Goal: Task Accomplishment & Management: Use online tool/utility

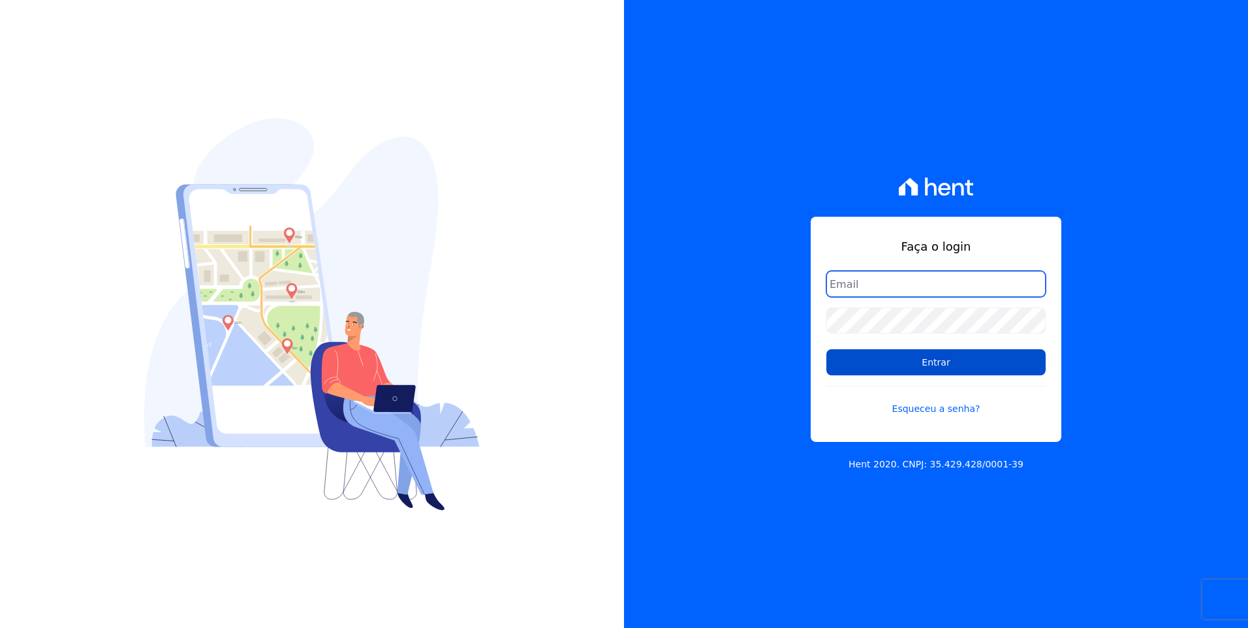
type input "[EMAIL_ADDRESS][DOMAIN_NAME]"
click at [980, 362] on input "Entrar" at bounding box center [935, 362] width 219 height 26
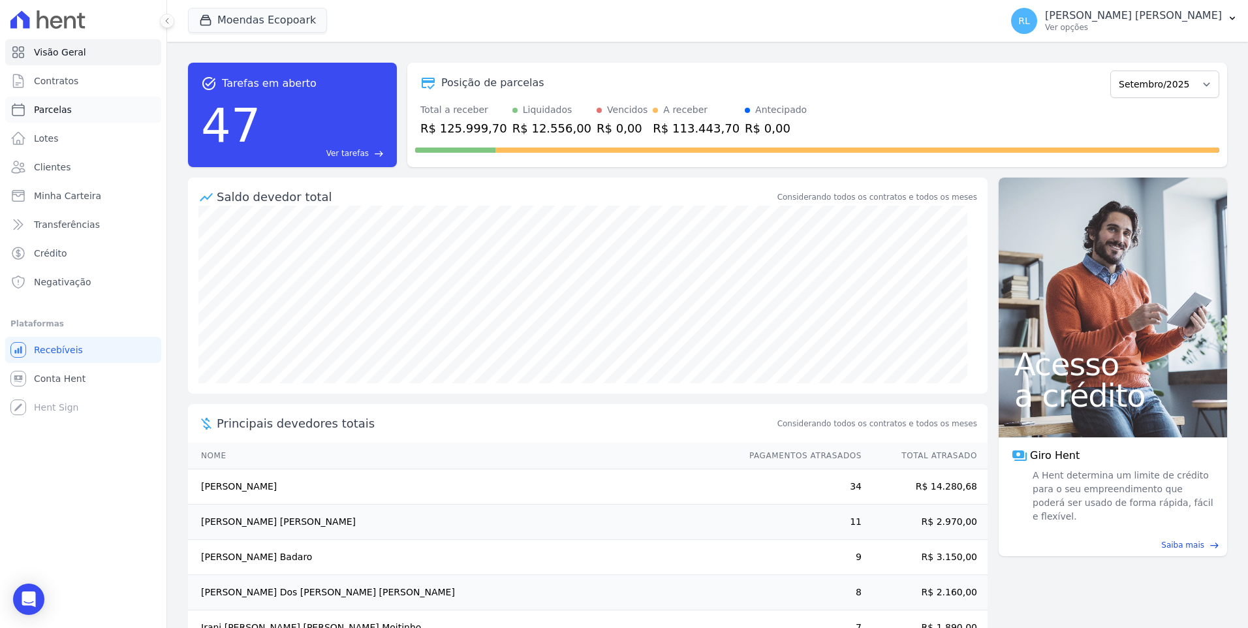
click at [60, 105] on span "Parcelas" at bounding box center [53, 109] width 38 height 13
select select
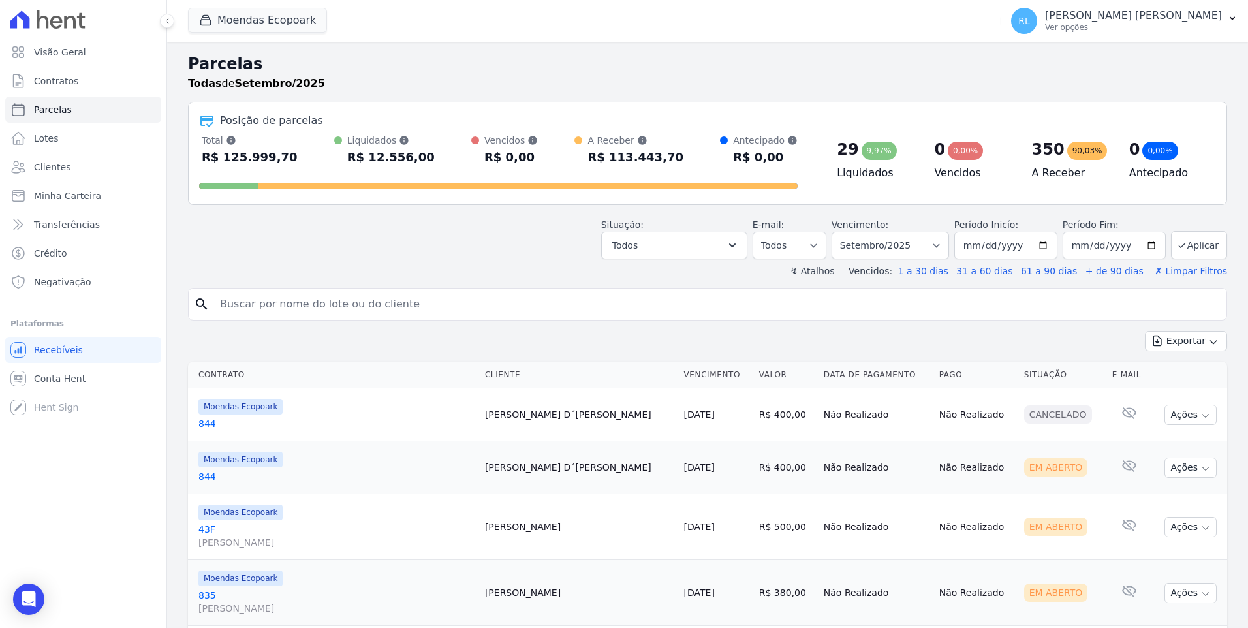
click at [304, 302] on input "search" at bounding box center [716, 304] width 1009 height 26
type input "545"
select select
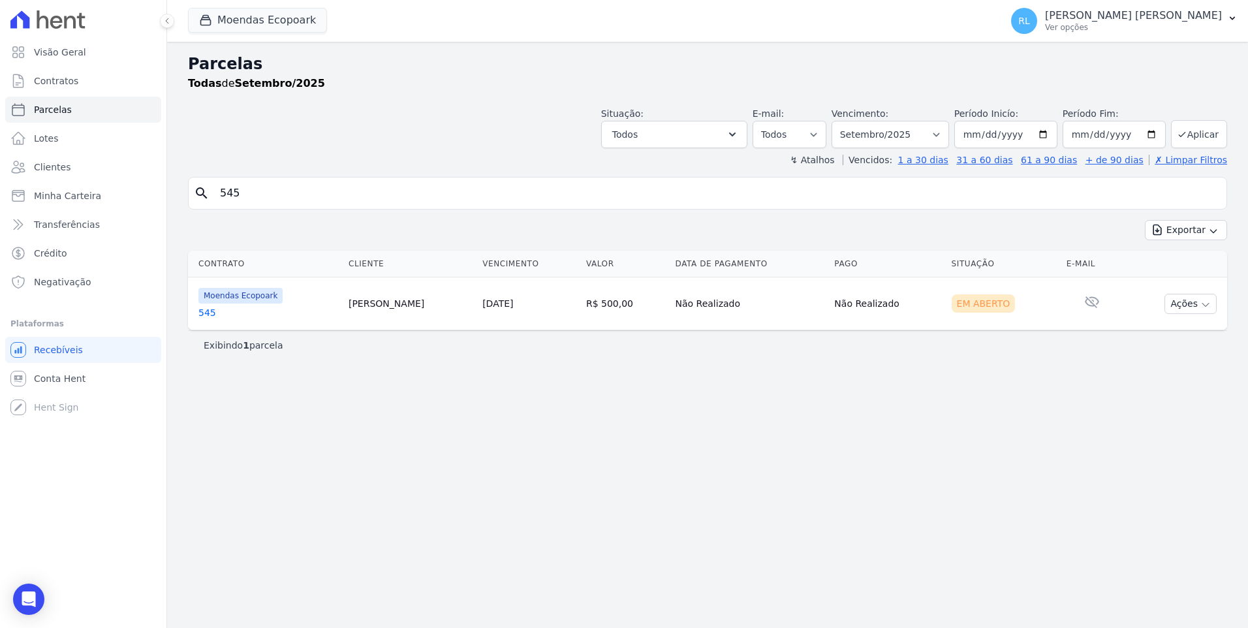
click at [220, 316] on link "545" at bounding box center [268, 312] width 140 height 13
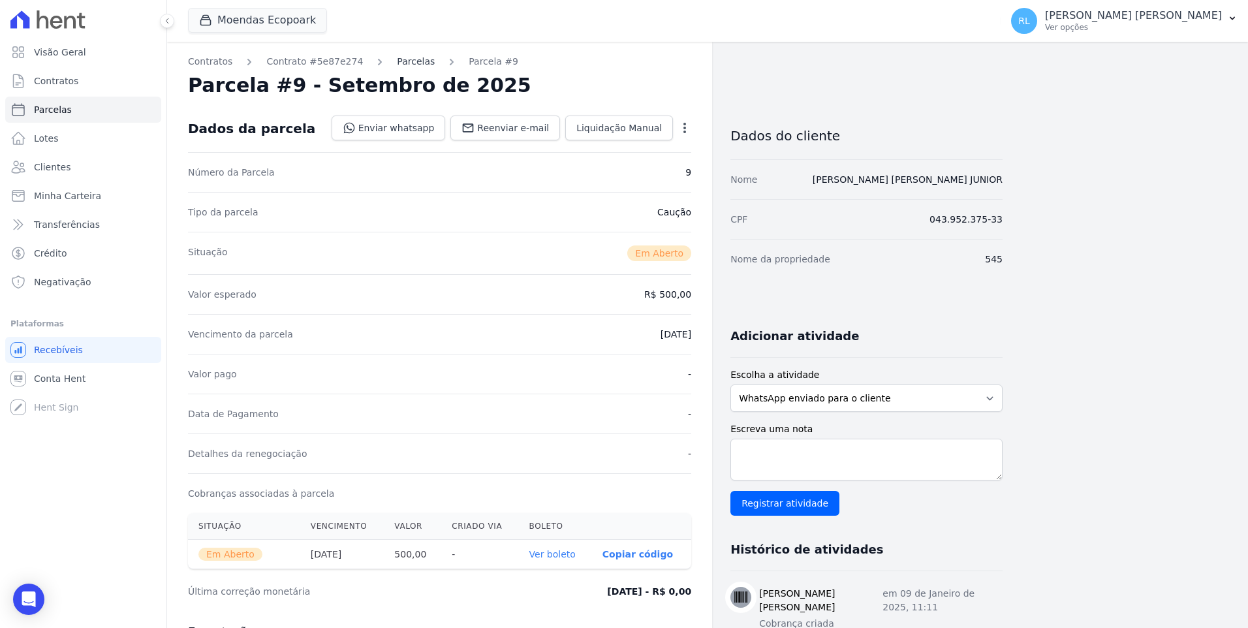
click at [397, 64] on link "Parcelas" at bounding box center [416, 62] width 38 height 14
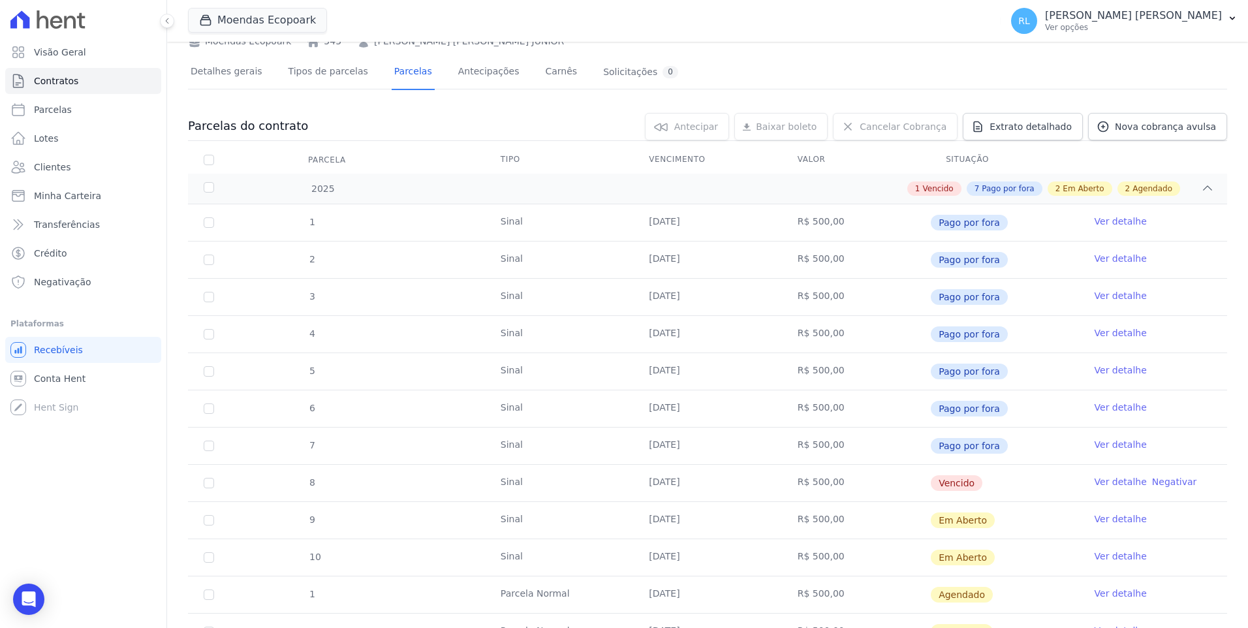
scroll to position [196, 0]
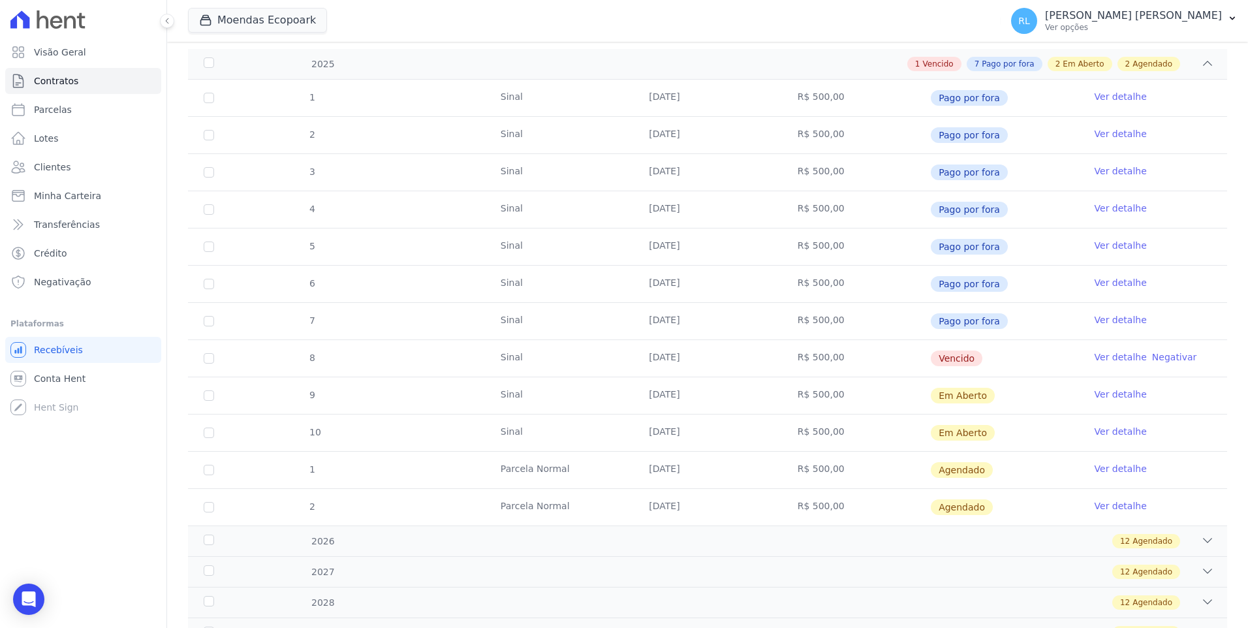
click at [1108, 358] on link "Ver detalhe" at bounding box center [1121, 357] width 52 height 13
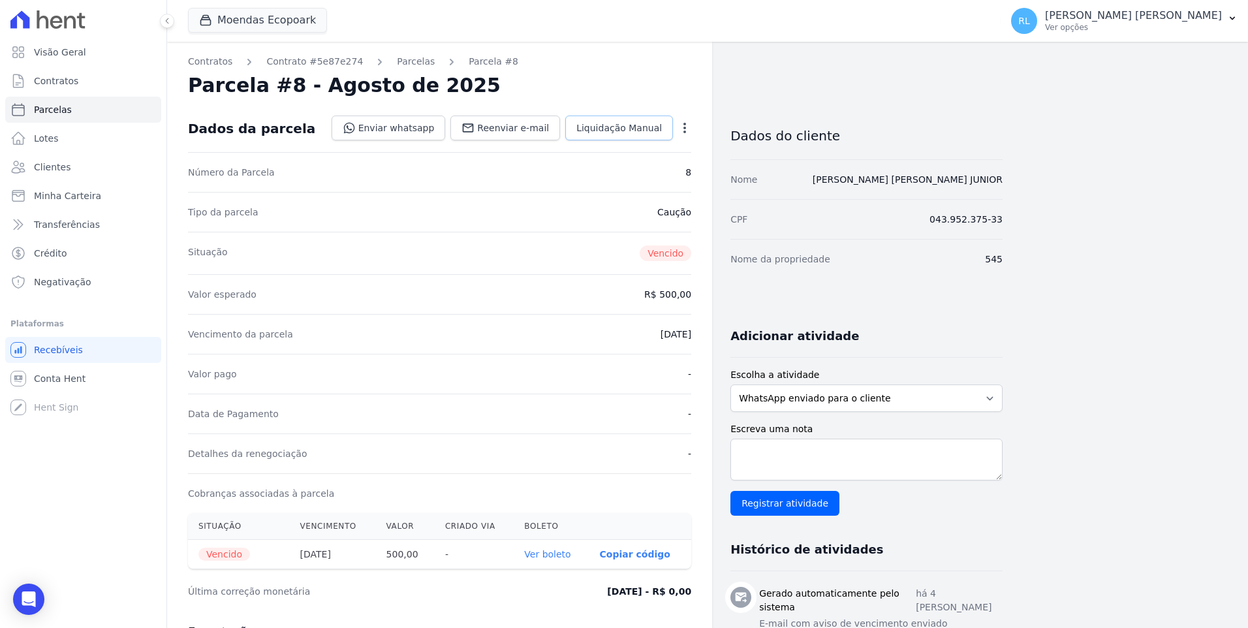
click at [616, 136] on link "Liquidação Manual" at bounding box center [619, 128] width 108 height 25
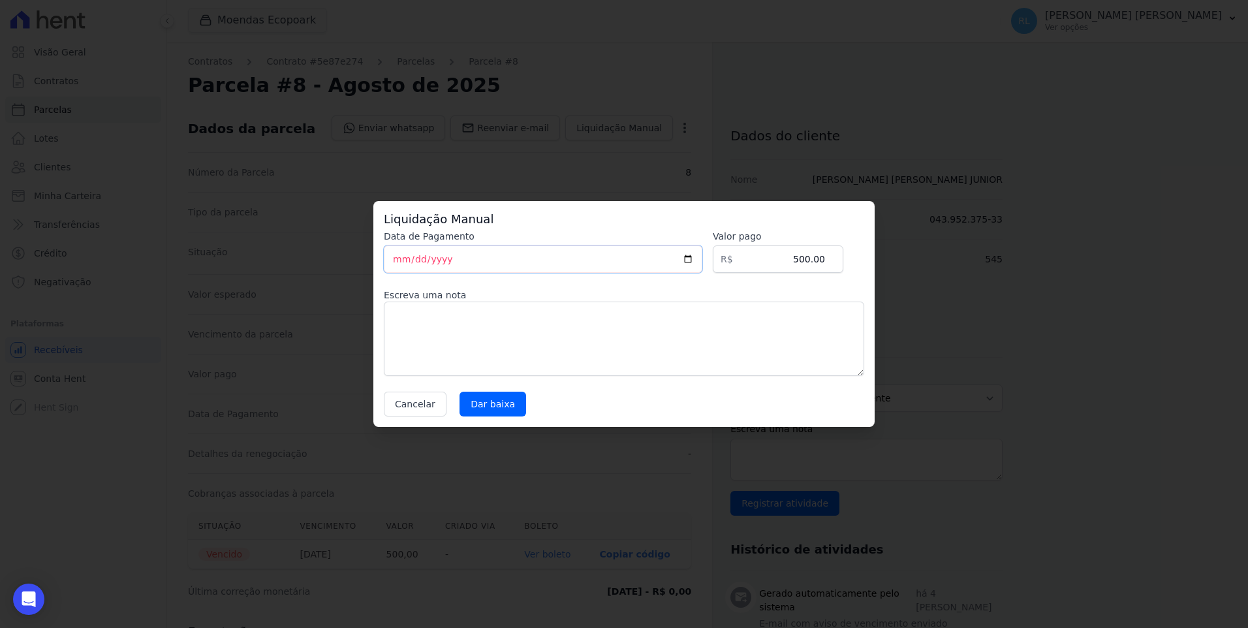
click at [400, 260] on input "2025-09-01" at bounding box center [543, 258] width 319 height 27
type input "2025-09-28"
type input "2025-08-28"
click at [482, 408] on input "Dar baixa" at bounding box center [493, 404] width 67 height 25
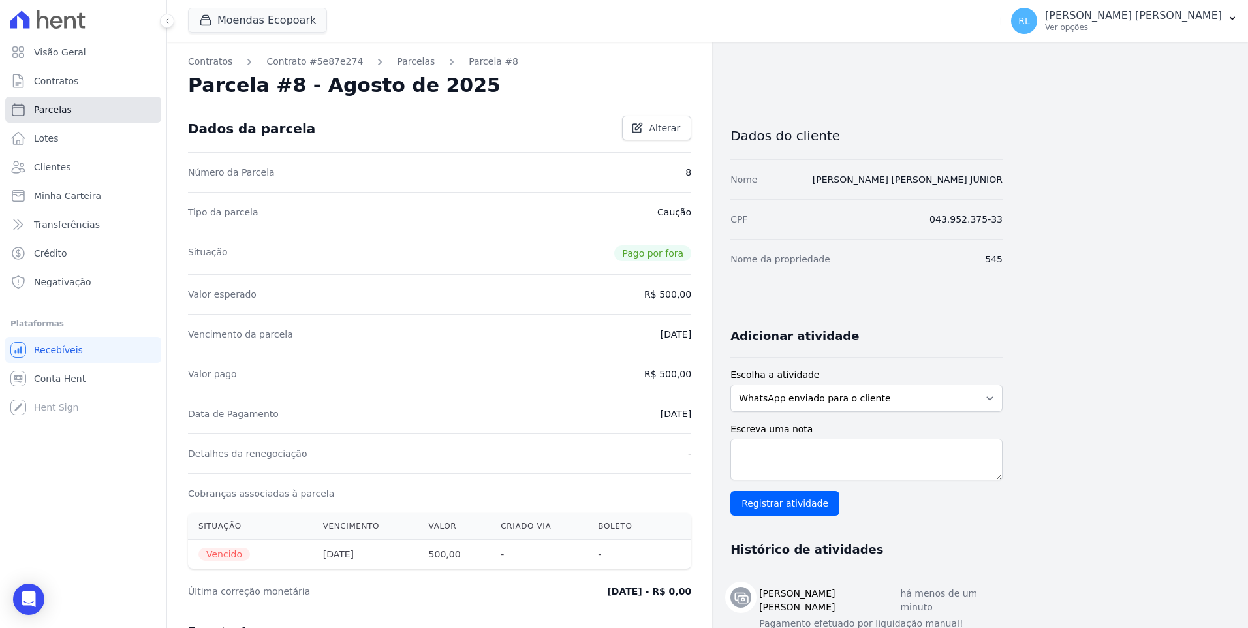
click at [86, 110] on link "Parcelas" at bounding box center [83, 110] width 156 height 26
select select
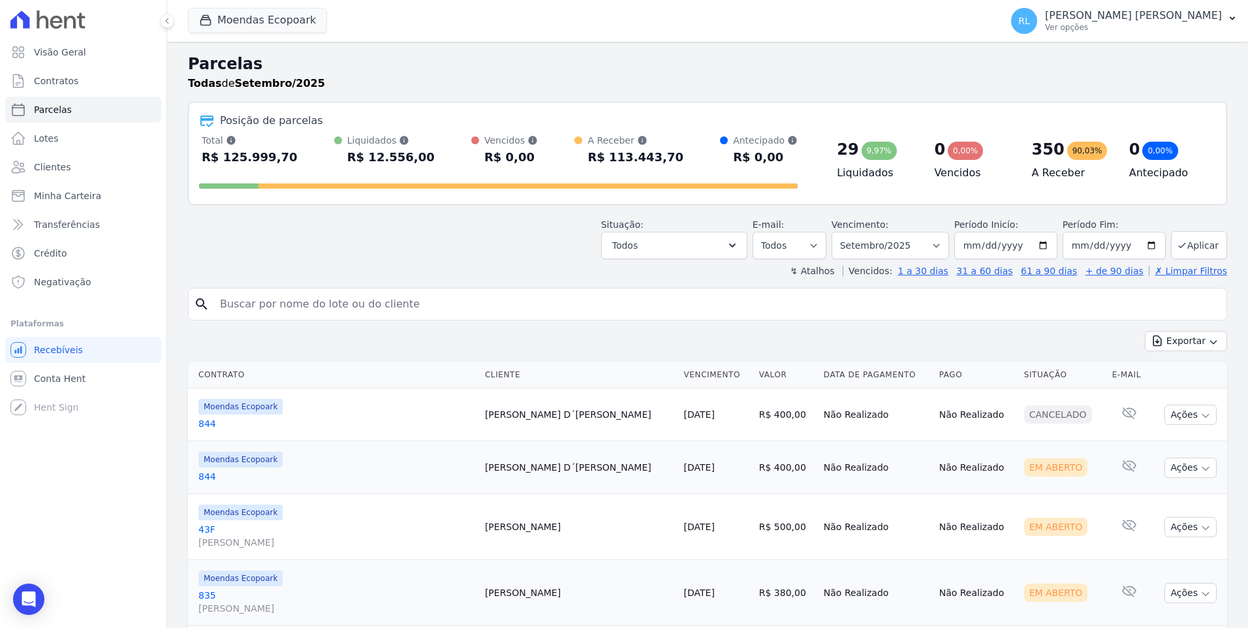
click at [283, 306] on input "search" at bounding box center [716, 304] width 1009 height 26
type input "131"
select select
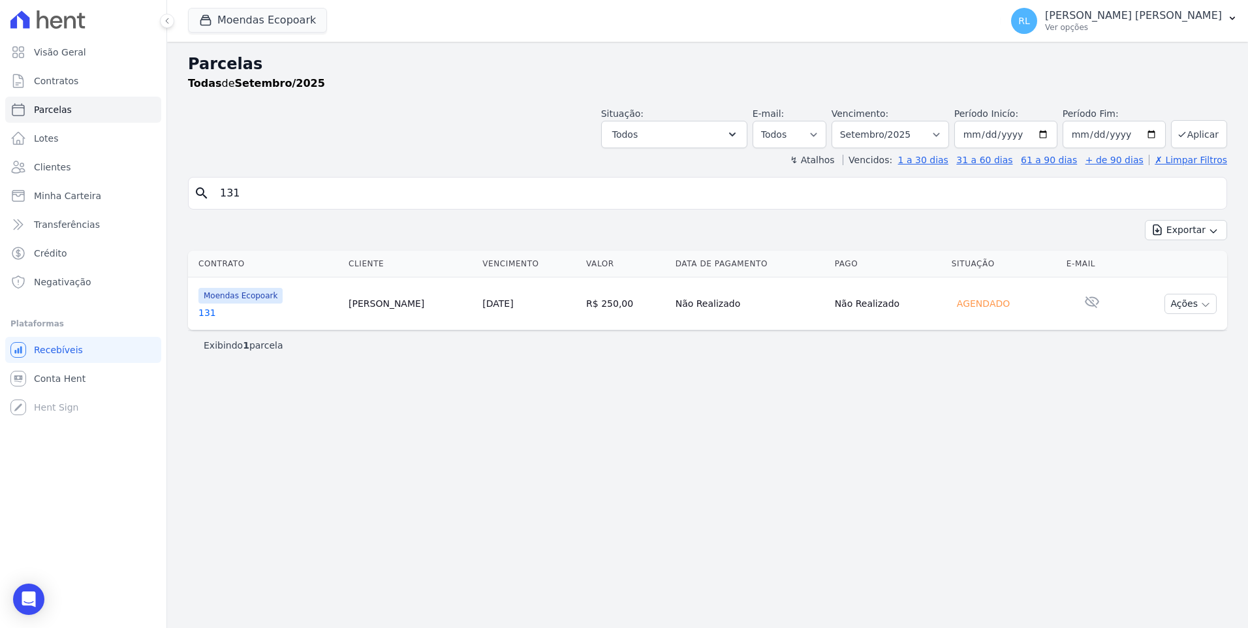
click at [217, 310] on link "131" at bounding box center [268, 312] width 140 height 13
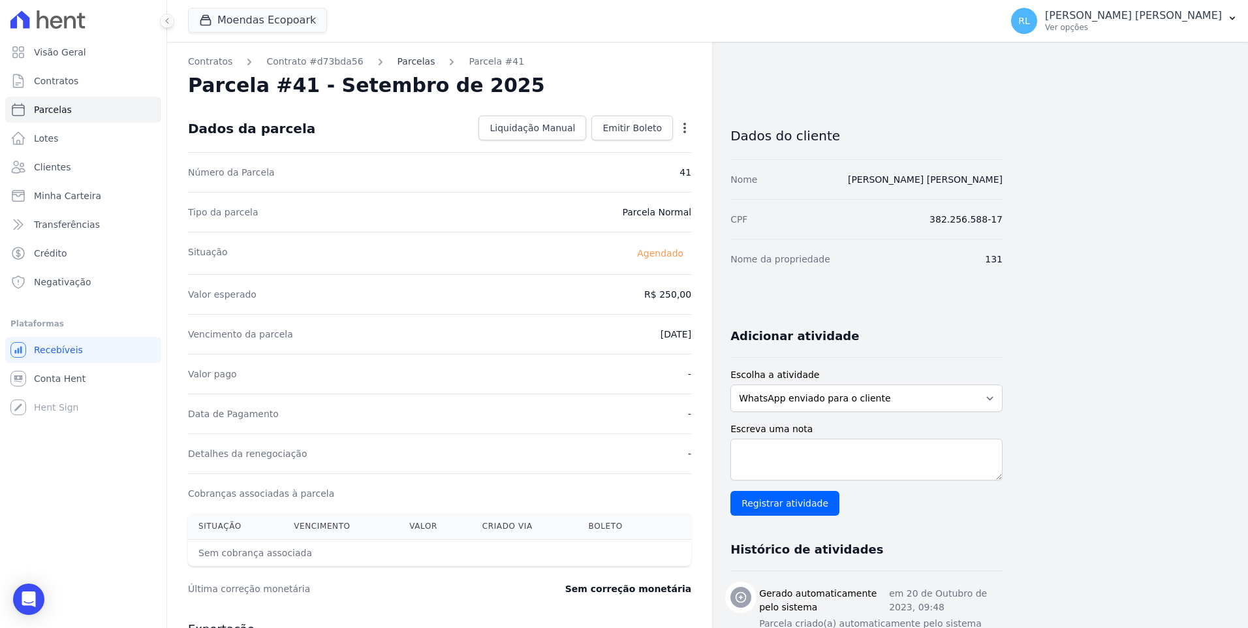
click at [398, 57] on link "Parcelas" at bounding box center [417, 62] width 38 height 14
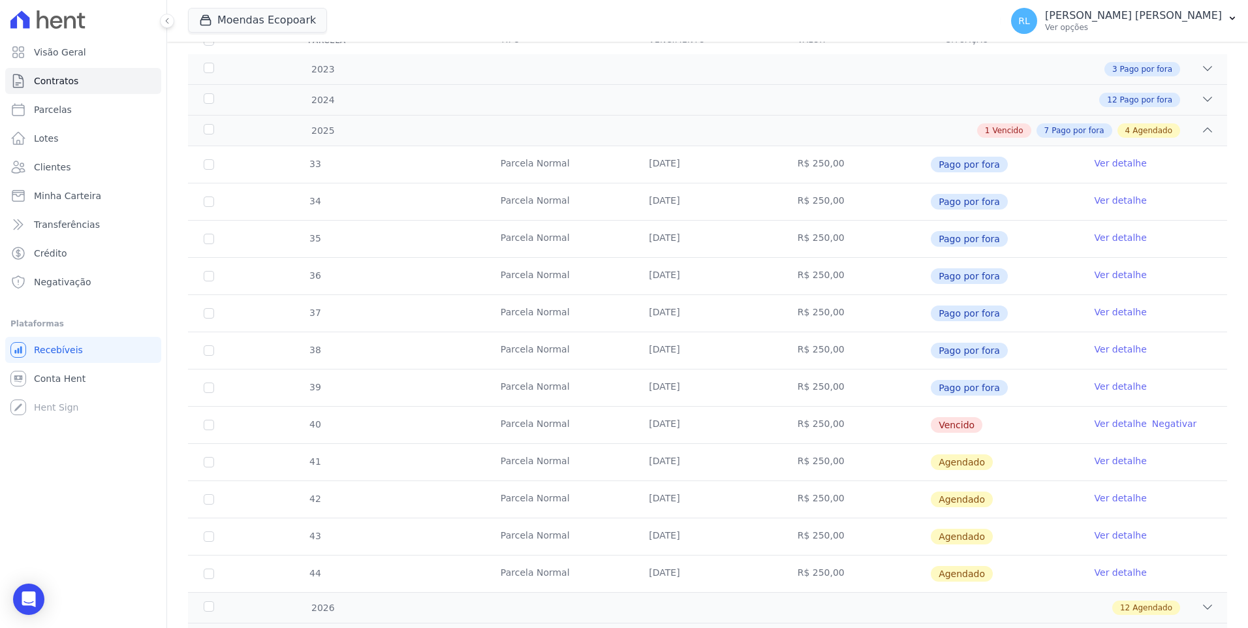
scroll to position [196, 0]
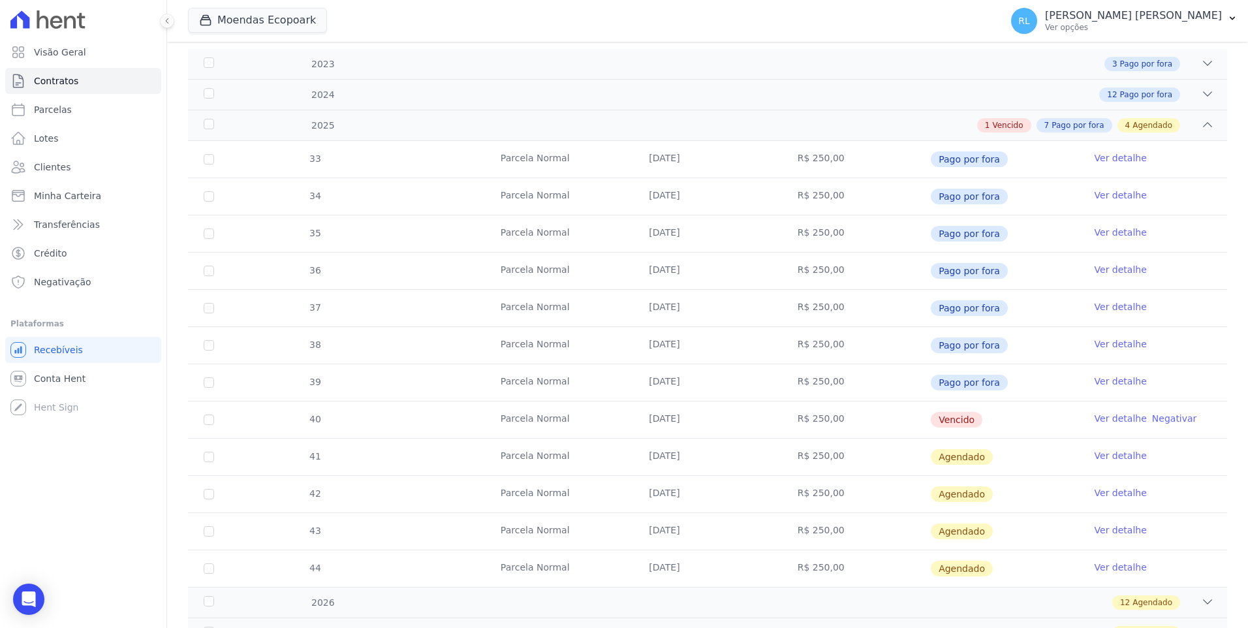
click at [1105, 415] on link "Ver detalhe" at bounding box center [1121, 418] width 52 height 13
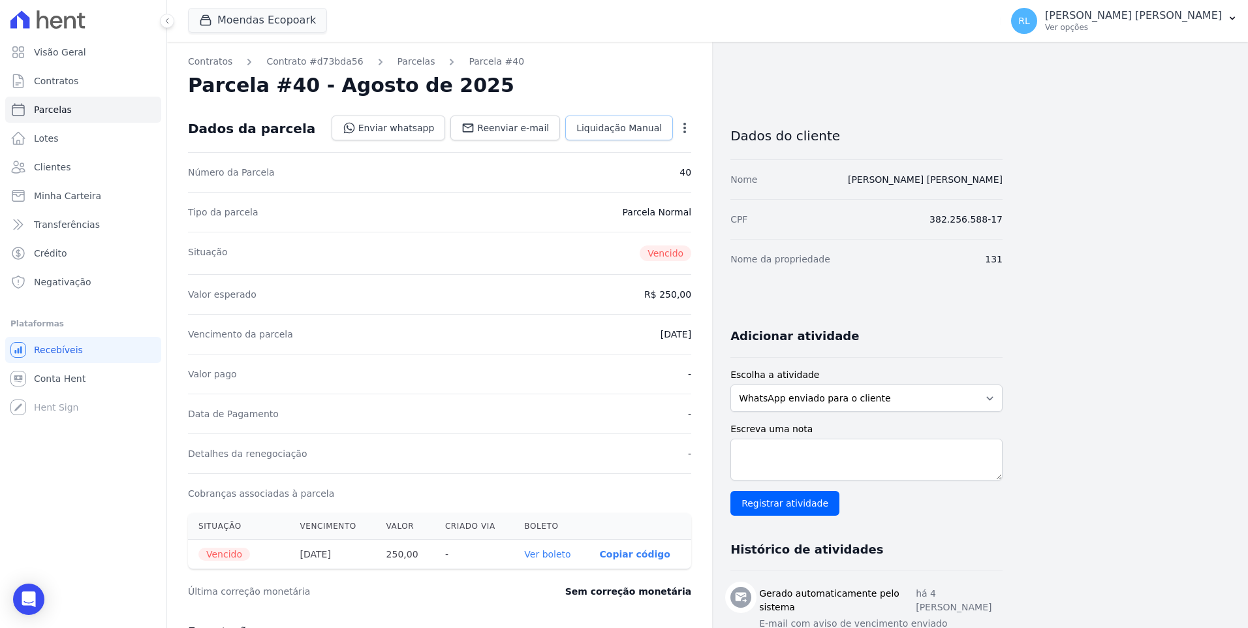
click at [653, 130] on span "Liquidação Manual" at bounding box center [619, 127] width 86 height 13
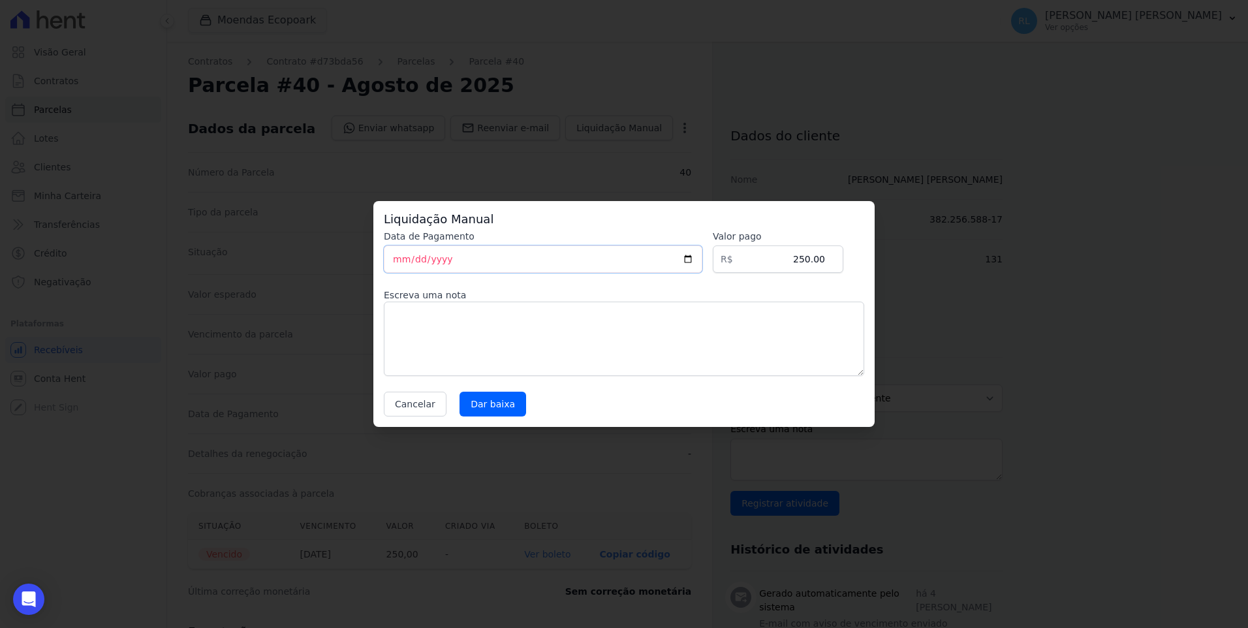
click at [392, 262] on input "2025-09-01" at bounding box center [543, 258] width 319 height 27
type input "2025-09-29"
type input "2025-08-29"
click at [484, 401] on input "Dar baixa" at bounding box center [493, 404] width 67 height 25
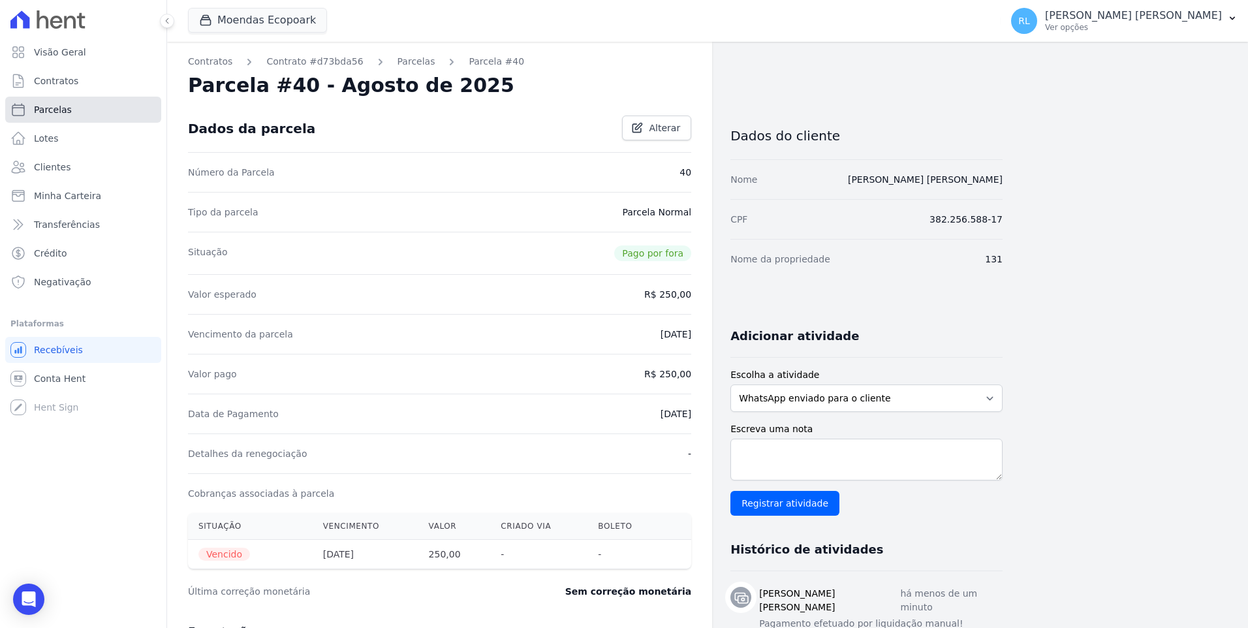
click at [76, 103] on link "Parcelas" at bounding box center [83, 110] width 156 height 26
select select
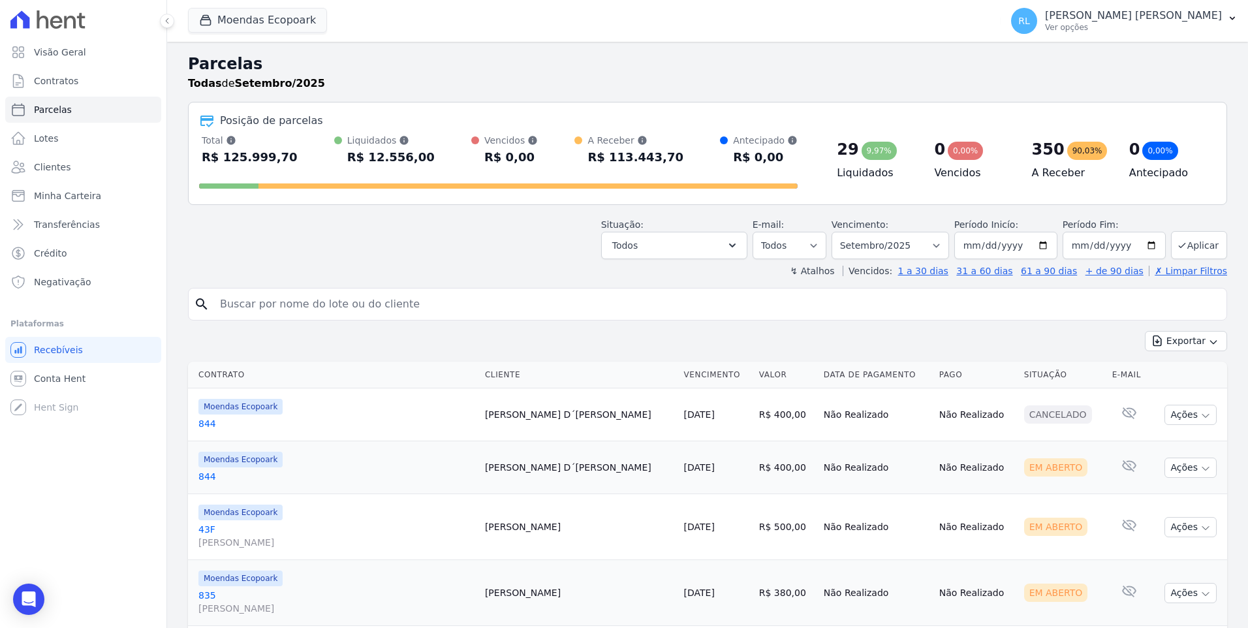
click at [287, 307] on input "search" at bounding box center [716, 304] width 1009 height 26
type input "tatiana"
select select
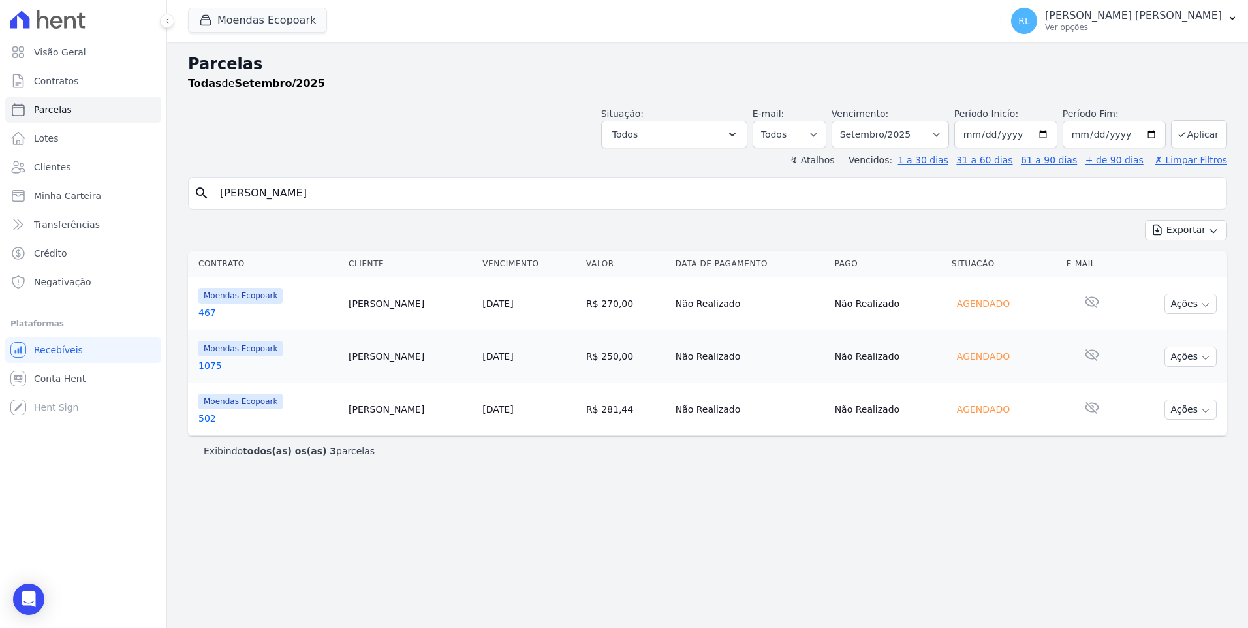
click at [207, 307] on link "467" at bounding box center [268, 312] width 140 height 13
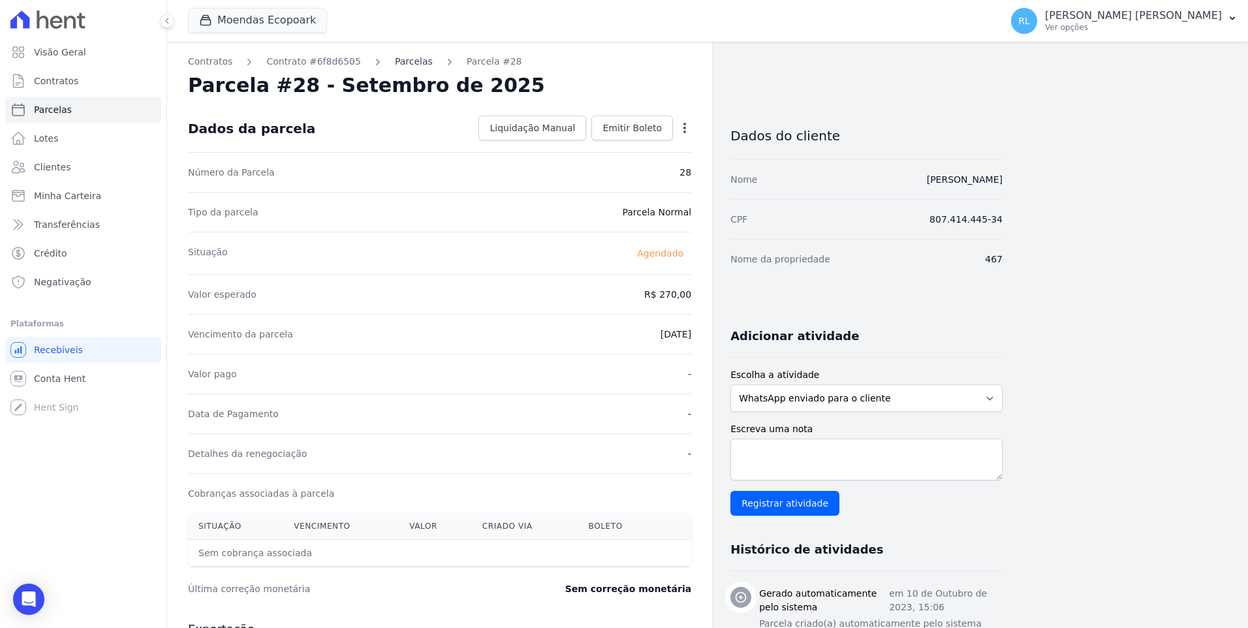
click at [400, 67] on link "Parcelas" at bounding box center [414, 62] width 38 height 14
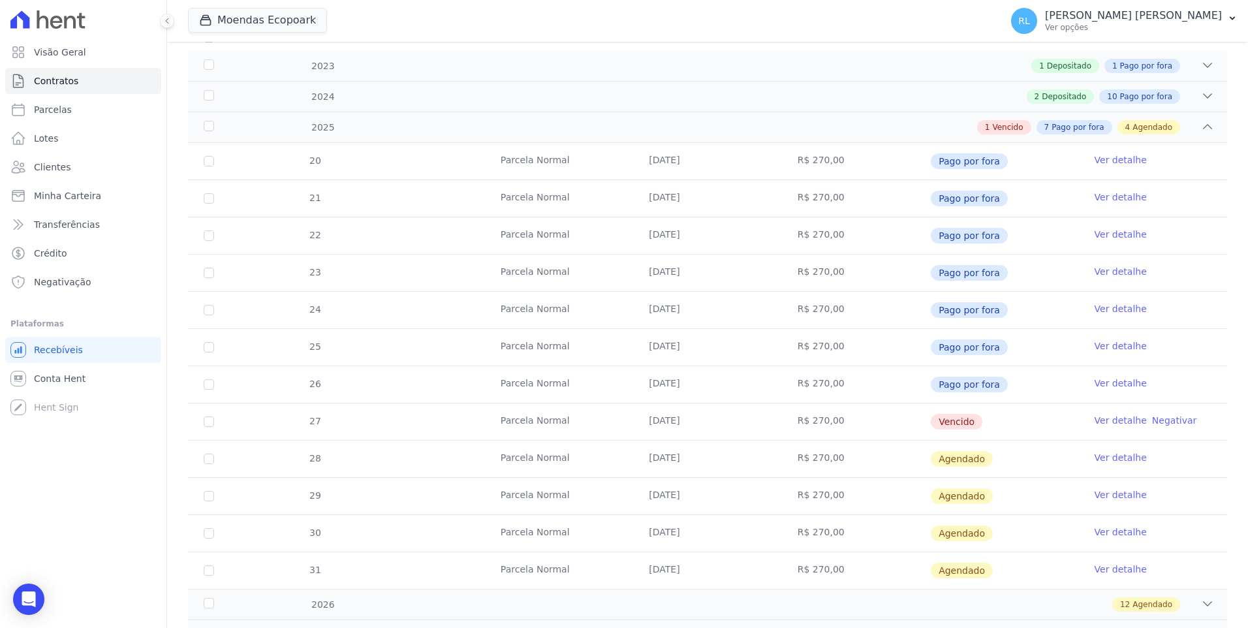
scroll to position [196, 0]
click at [1112, 420] on link "Ver detalhe" at bounding box center [1121, 418] width 52 height 13
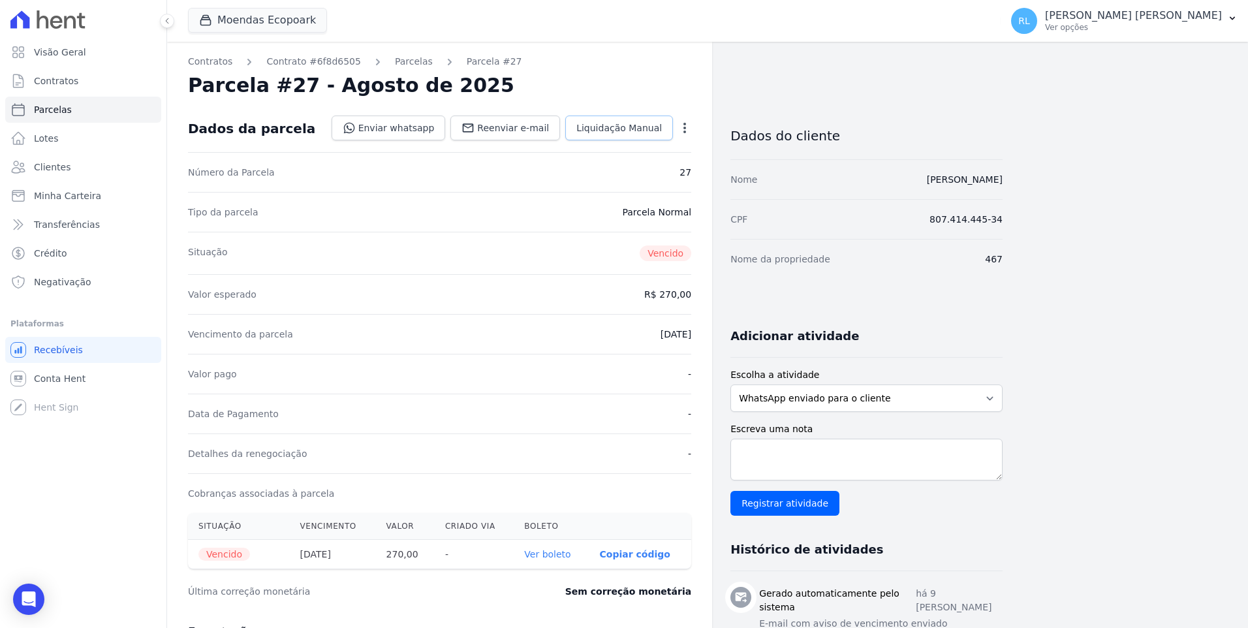
click at [633, 131] on span "Liquidação Manual" at bounding box center [619, 127] width 86 height 13
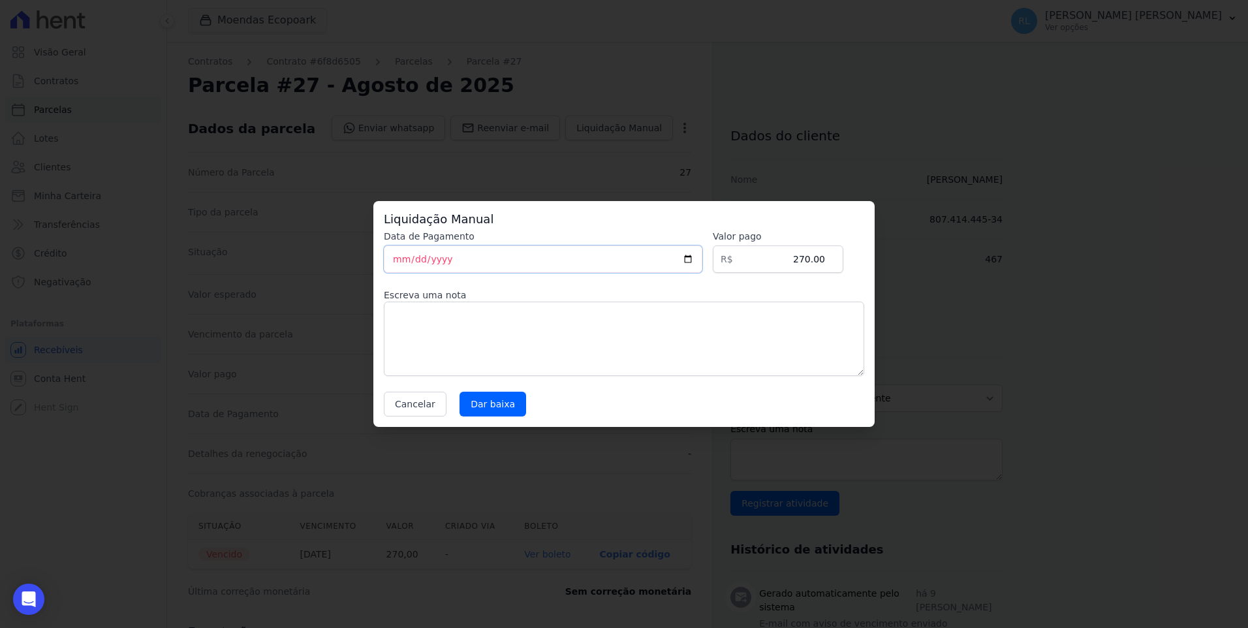
click at [402, 257] on input "2025-09-01" at bounding box center [543, 258] width 319 height 27
type input "2025-09-29"
type input "2025-08-29"
click at [489, 416] on input "Dar baixa" at bounding box center [493, 404] width 67 height 25
